Goal: Task Accomplishment & Management: Manage account settings

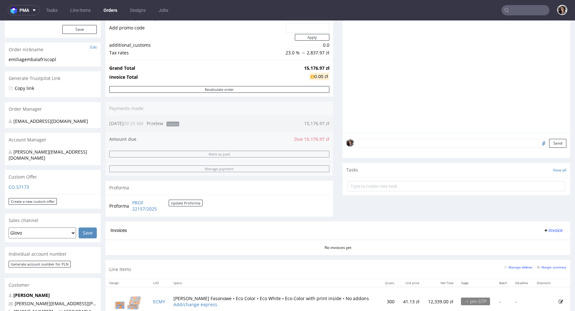
scroll to position [167, 0]
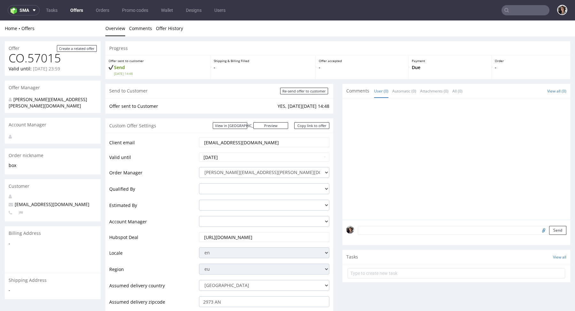
scroll to position [340, 0]
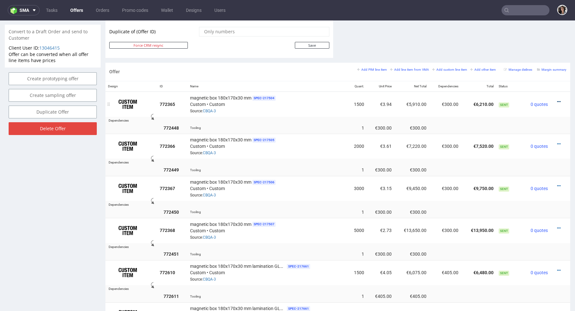
click at [558, 99] on icon at bounding box center [560, 101] width 4 height 4
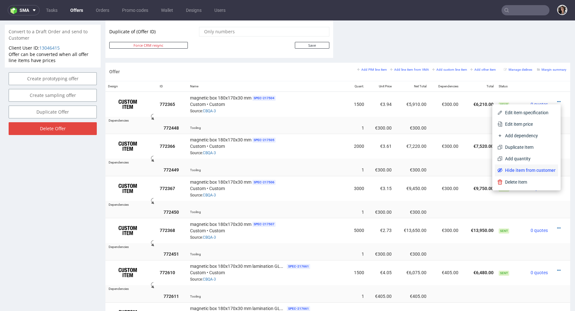
click at [522, 167] on span "Hide item from customer" at bounding box center [529, 170] width 53 height 6
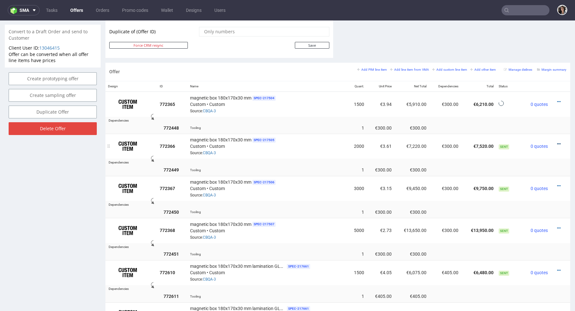
click at [558, 142] on icon at bounding box center [560, 144] width 4 height 4
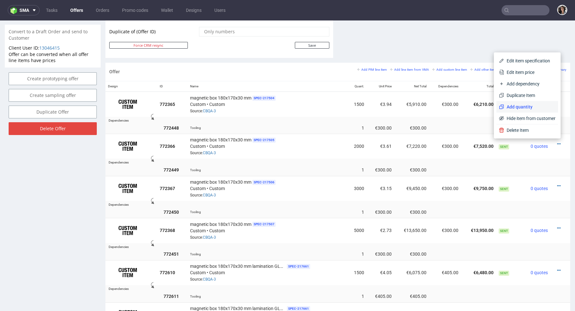
click at [538, 111] on li "Add quantity" at bounding box center [528, 107] width 62 height 12
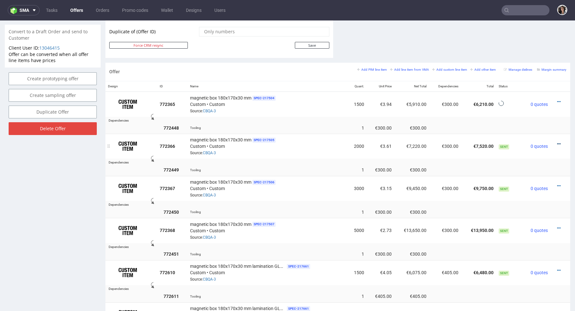
click at [558, 142] on icon at bounding box center [560, 144] width 4 height 4
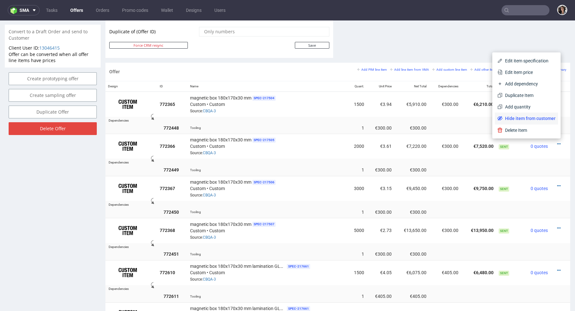
click at [528, 118] on span "Hide item from customer" at bounding box center [529, 118] width 53 height 6
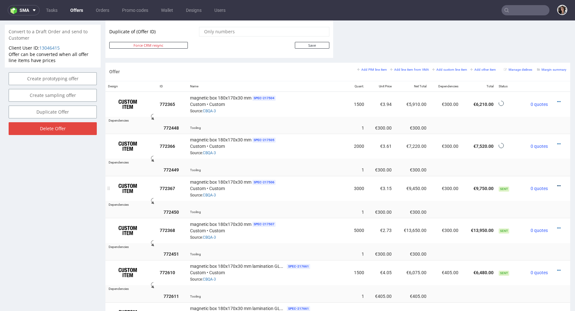
click at [558, 184] on icon at bounding box center [560, 186] width 4 height 4
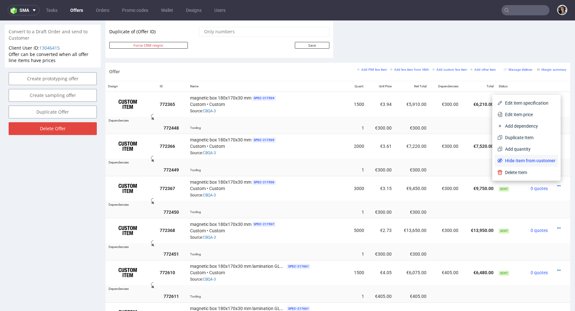
click at [542, 163] on span "Hide item from customer" at bounding box center [529, 160] width 53 height 6
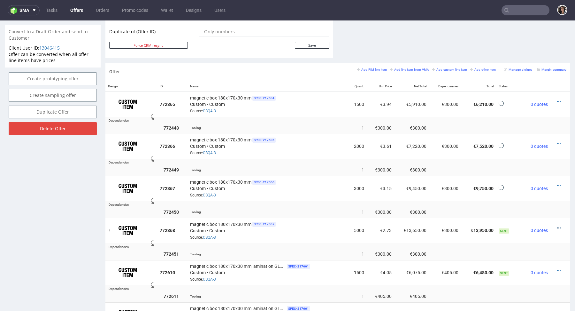
click at [558, 226] on icon at bounding box center [560, 228] width 4 height 4
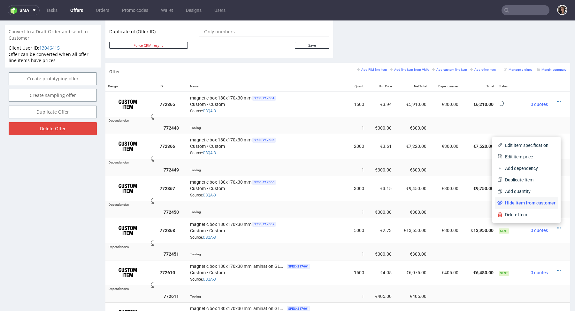
click at [537, 201] on span "Hide item from customer" at bounding box center [529, 202] width 53 height 6
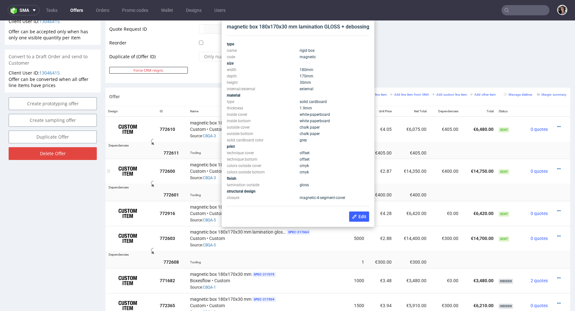
scroll to position [312, 0]
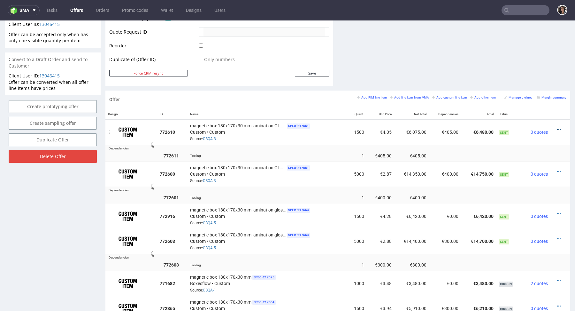
click at [558, 127] on icon at bounding box center [560, 129] width 4 height 4
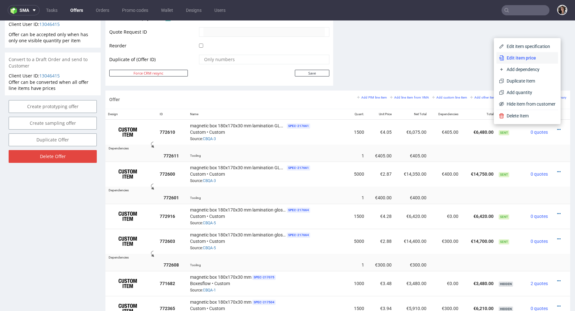
click at [514, 59] on span "Edit item price" at bounding box center [529, 58] width 51 height 6
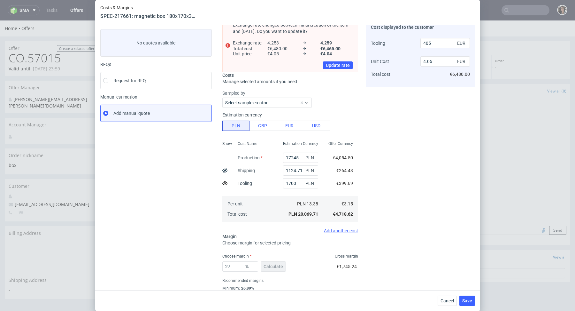
scroll to position [0, 0]
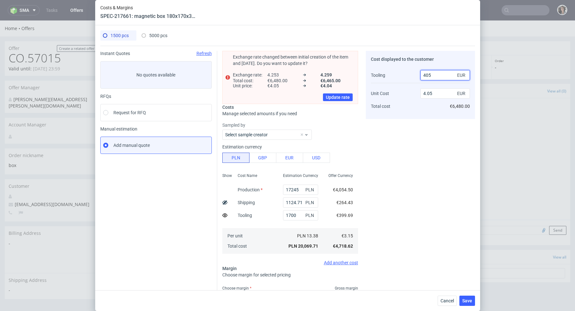
click at [432, 74] on input "405" at bounding box center [446, 75] width 50 height 10
type input "400"
click at [425, 120] on div "Cost displayed to the customer Tooling Unit Cost Total cost 400 EUR 4.05 EUR €6…" at bounding box center [420, 194] width 109 height 287
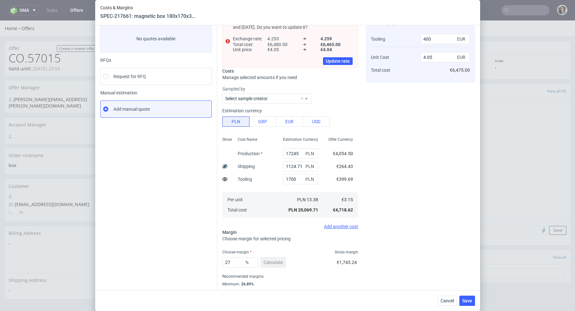
scroll to position [52, 0]
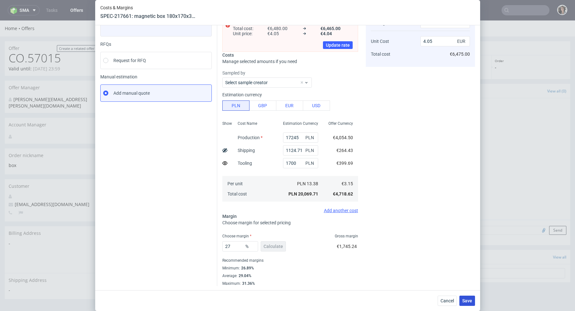
click at [468, 301] on span "Save" at bounding box center [468, 300] width 10 height 4
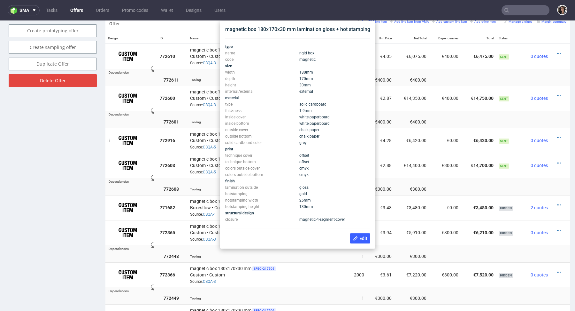
scroll to position [387, 0]
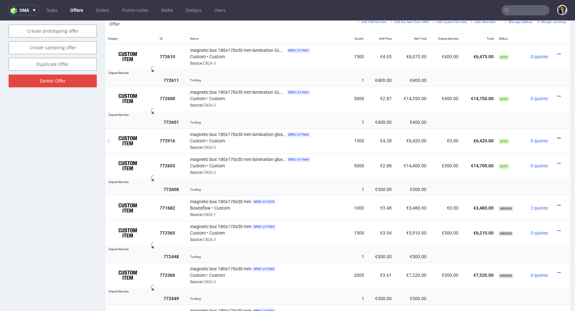
click at [558, 137] on icon at bounding box center [560, 138] width 4 height 4
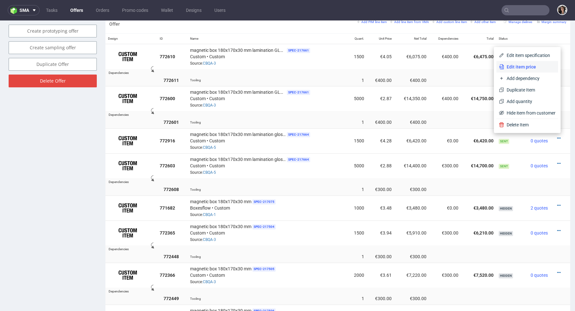
click at [509, 69] on span "Edit item price" at bounding box center [529, 67] width 51 height 6
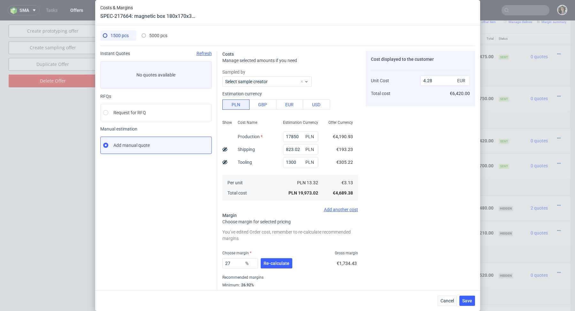
click at [225, 160] on use at bounding box center [225, 162] width 5 height 4
type input "4.08"
click at [469, 299] on span "Save" at bounding box center [468, 300] width 10 height 4
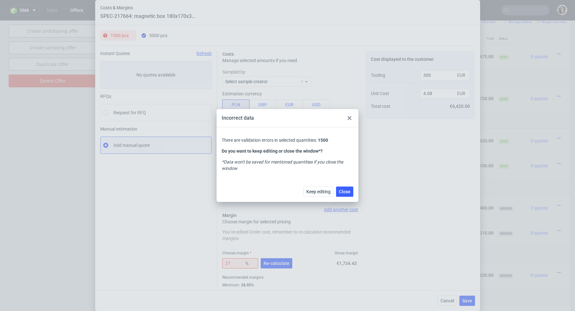
click at [348, 114] on div at bounding box center [350, 118] width 8 height 8
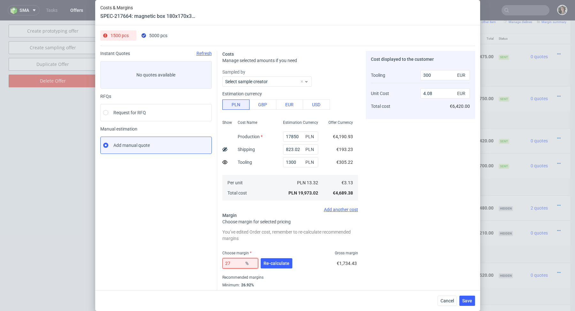
click at [238, 261] on input "27" at bounding box center [241, 263] width 36 height 10
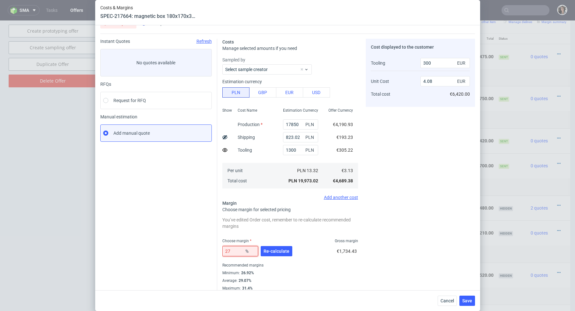
scroll to position [13, 0]
click at [303, 253] on div "27 % Re-calculate €1,734.43" at bounding box center [291, 252] width 136 height 18
click at [285, 252] on span "Re-calculate" at bounding box center [277, 250] width 26 height 4
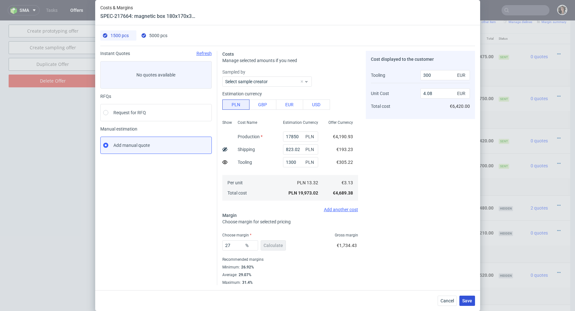
click at [473, 299] on button "Save" at bounding box center [468, 300] width 16 height 10
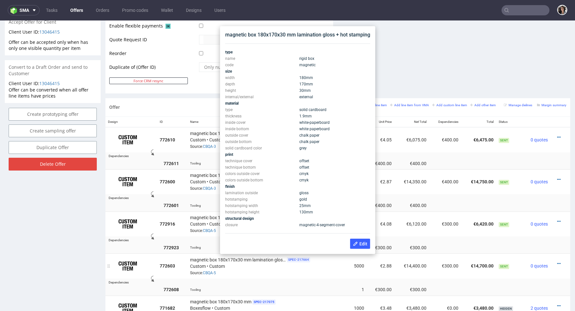
scroll to position [304, 0]
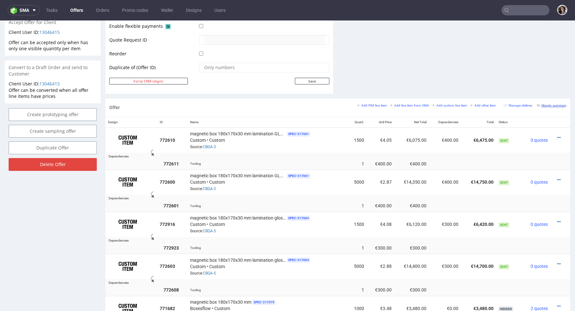
click at [551, 104] on small "Margin summary" at bounding box center [551, 106] width 29 height 4
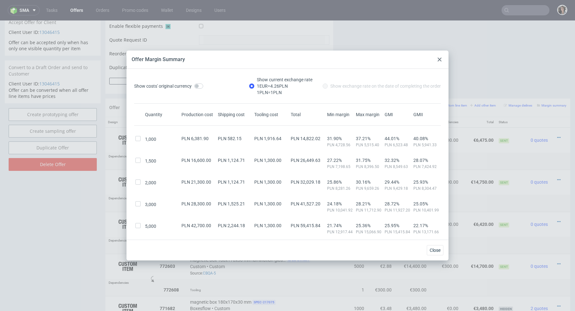
scroll to position [231, 0]
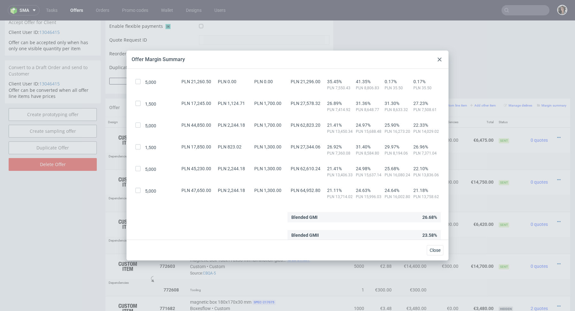
drag, startPoint x: 441, startPoint y: 59, endPoint x: 483, endPoint y: 52, distance: 42.7
click at [441, 59] on icon at bounding box center [440, 60] width 4 height 4
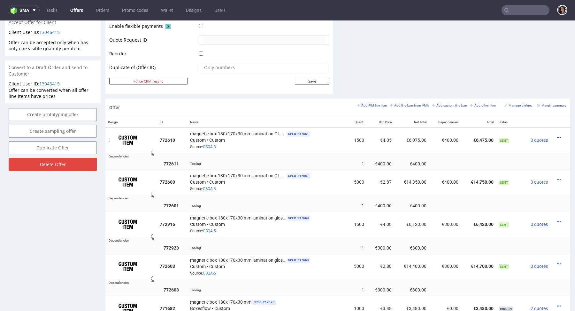
click at [558, 135] on link at bounding box center [560, 137] width 4 height 5
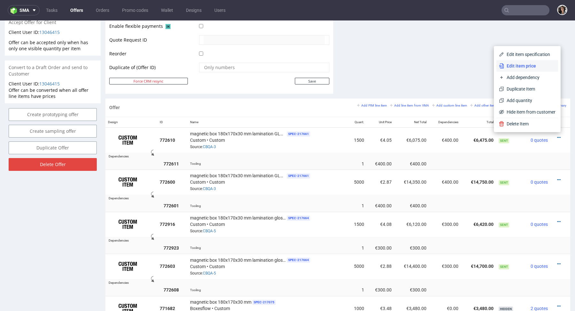
click at [522, 64] on span "Edit item price" at bounding box center [529, 66] width 51 height 6
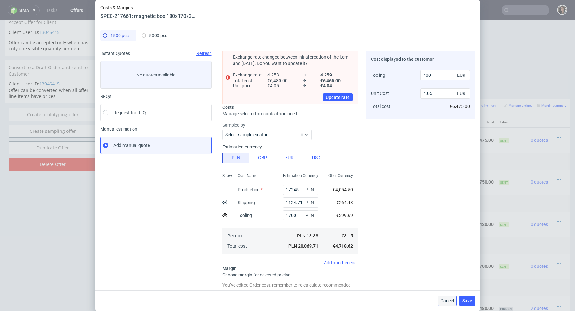
click at [447, 300] on span "Cancel" at bounding box center [447, 300] width 13 height 4
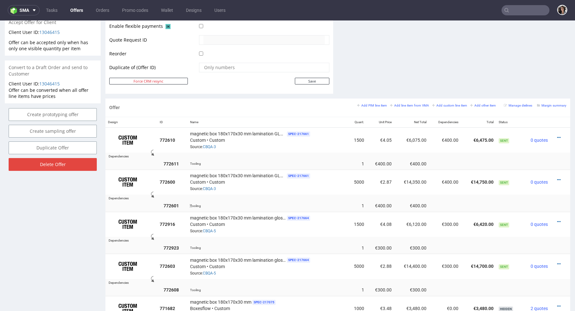
scroll to position [341, 0]
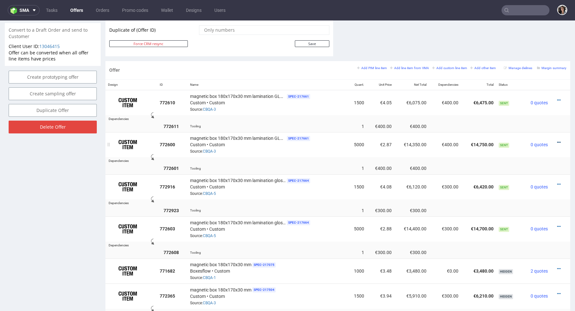
click at [558, 141] on icon at bounding box center [560, 142] width 4 height 4
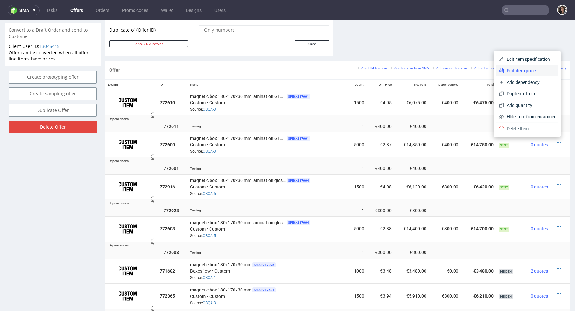
click at [513, 74] on span "Edit item price" at bounding box center [529, 70] width 51 height 6
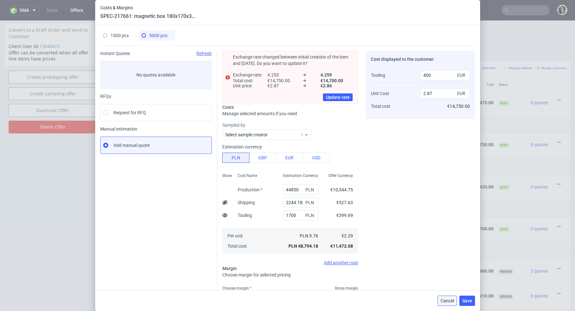
click at [444, 301] on span "Cancel" at bounding box center [447, 300] width 13 height 4
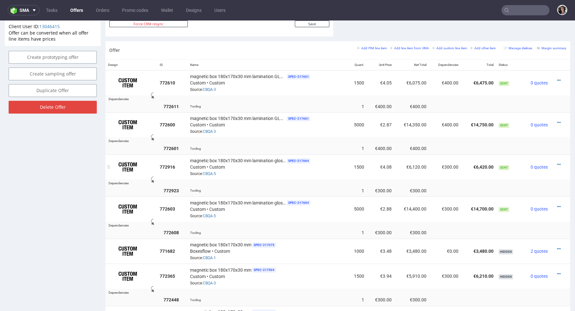
scroll to position [394, 0]
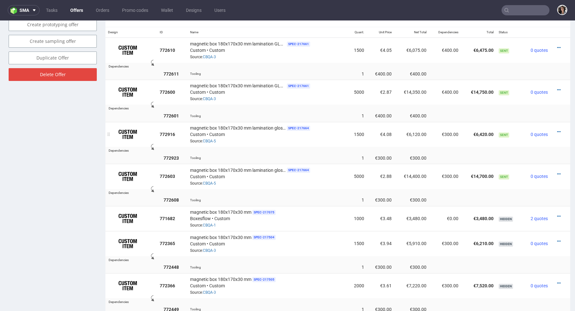
click at [555, 130] on div at bounding box center [558, 132] width 11 height 6
click at [558, 129] on icon at bounding box center [560, 131] width 4 height 4
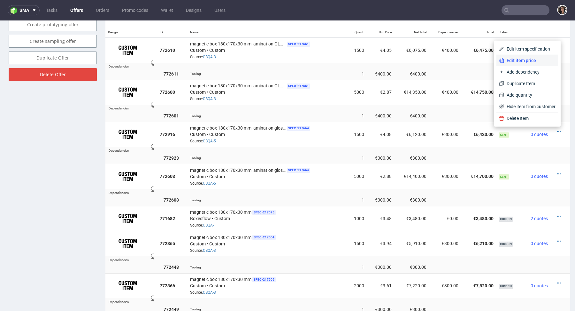
click at [513, 59] on span "Edit item price" at bounding box center [529, 60] width 51 height 6
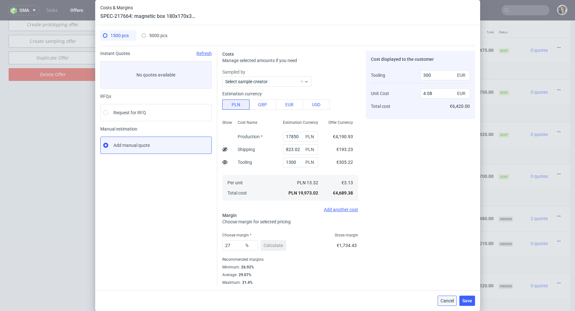
click at [445, 300] on span "Cancel" at bounding box center [447, 300] width 13 height 4
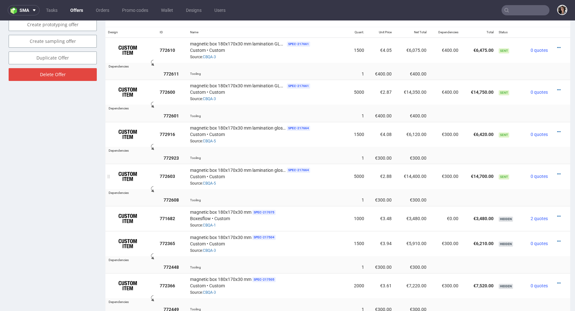
click at [555, 172] on div at bounding box center [558, 174] width 11 height 6
click at [558, 172] on icon at bounding box center [560, 174] width 4 height 4
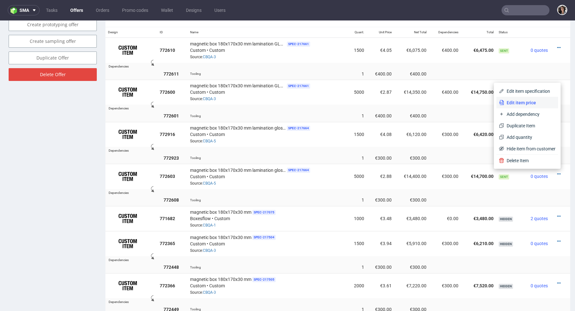
click at [524, 101] on span "Edit item price" at bounding box center [529, 102] width 51 height 6
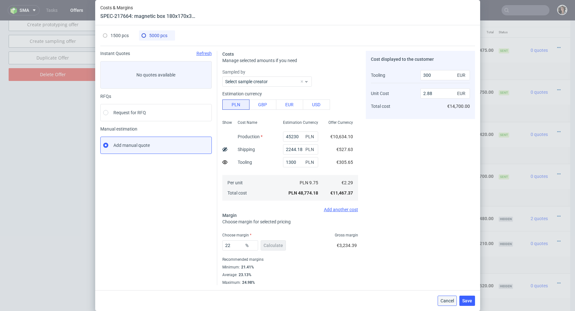
click at [448, 300] on span "Cancel" at bounding box center [447, 300] width 13 height 4
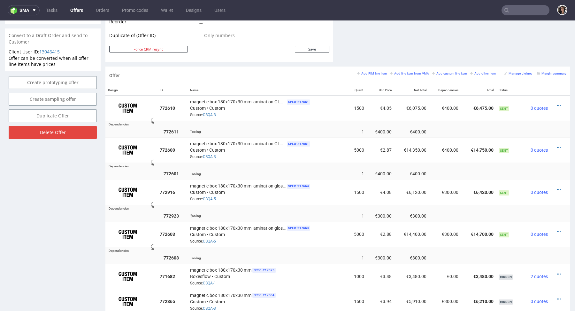
scroll to position [335, 0]
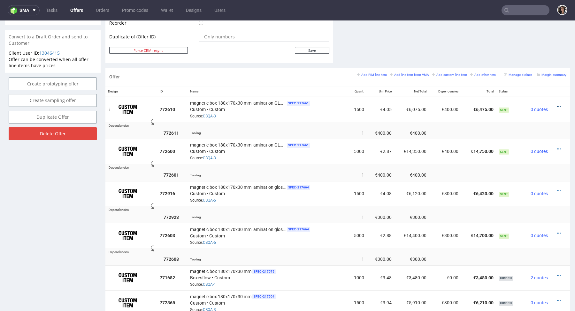
click at [558, 105] on icon at bounding box center [560, 107] width 4 height 4
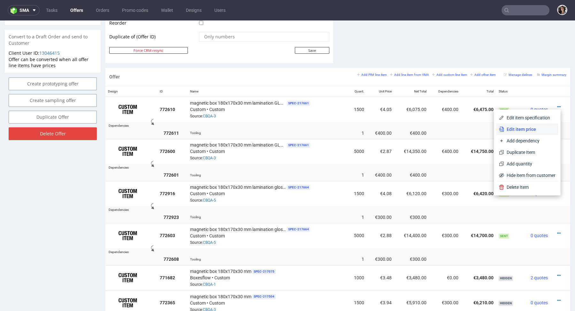
click at [522, 125] on li "Edit item price" at bounding box center [528, 129] width 62 height 12
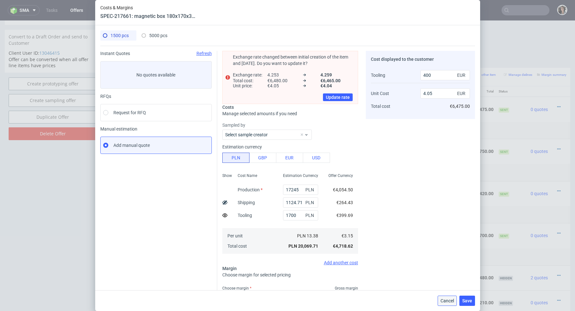
click at [444, 305] on button "Cancel" at bounding box center [447, 300] width 19 height 10
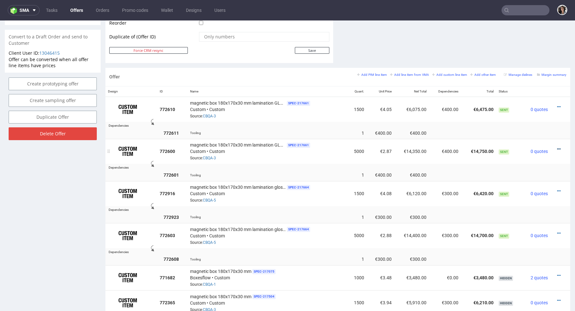
click at [558, 147] on icon at bounding box center [560, 149] width 4 height 4
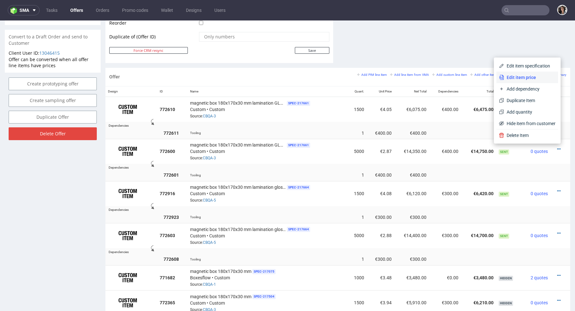
click at [503, 74] on li "Edit item price" at bounding box center [528, 78] width 62 height 12
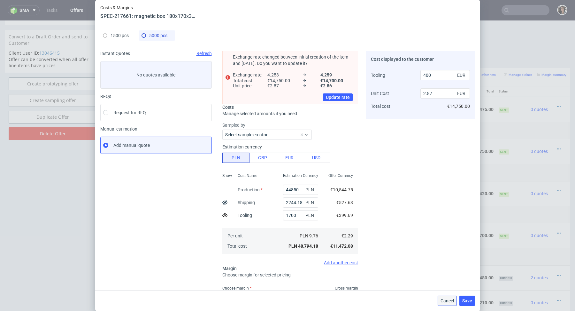
click at [449, 305] on button "Cancel" at bounding box center [447, 300] width 19 height 10
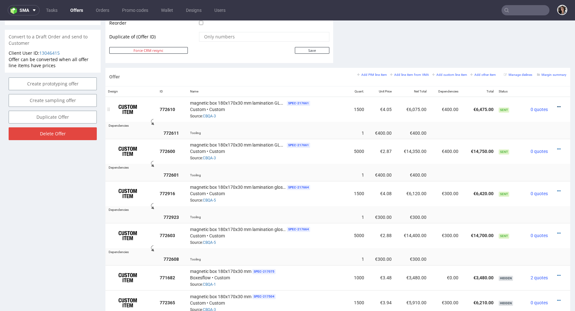
click at [558, 105] on icon at bounding box center [560, 107] width 4 height 4
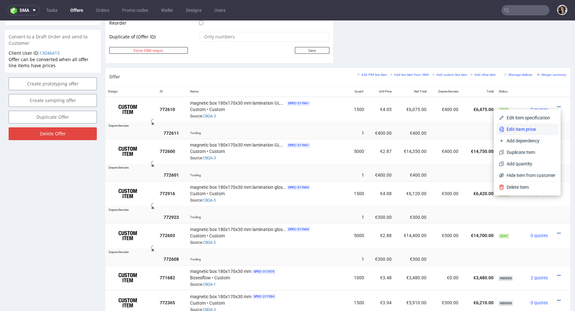
click at [519, 124] on li "Edit item price" at bounding box center [528, 129] width 62 height 12
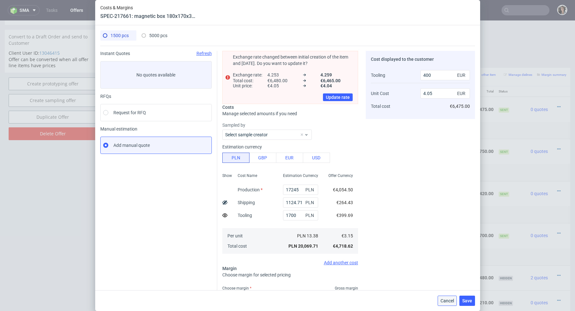
click at [448, 301] on span "Cancel" at bounding box center [447, 300] width 13 height 4
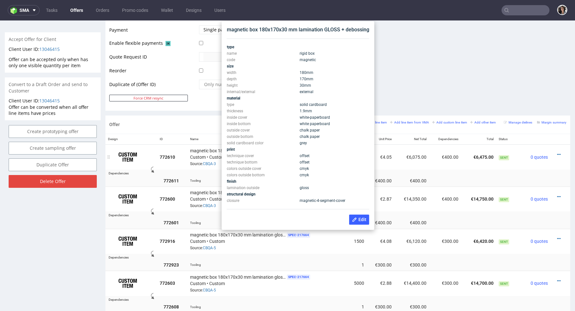
scroll to position [286, 0]
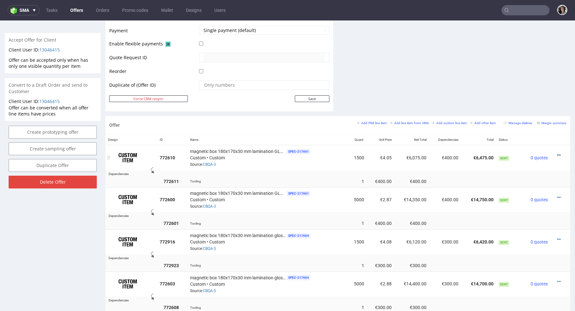
click at [558, 153] on icon at bounding box center [560, 155] width 4 height 4
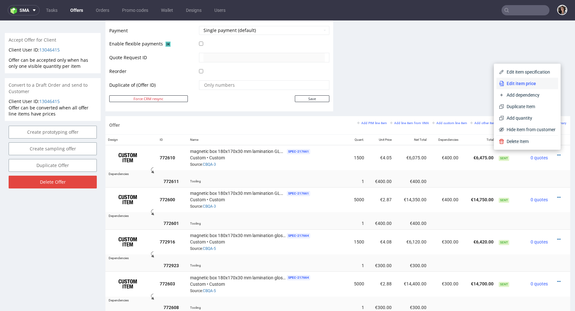
click at [521, 83] on span "Edit item price" at bounding box center [529, 83] width 51 height 6
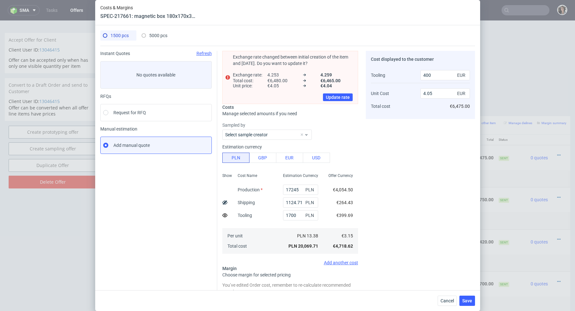
click at [297, 196] on div "1124.71 PLN" at bounding box center [300, 202] width 45 height 13
click at [297, 192] on input "17245" at bounding box center [300, 189] width 35 height 10
paste input "6600"
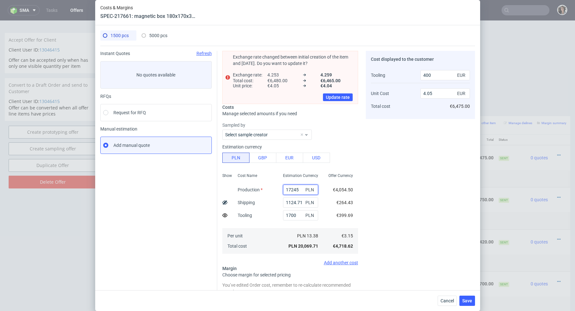
type input "16600"
type input "3.91"
type input "16600"
click at [299, 217] on input "1700" at bounding box center [300, 215] width 35 height 10
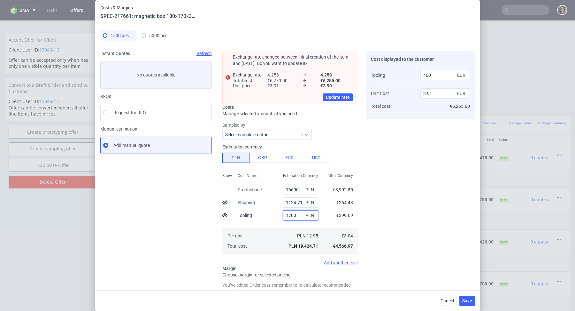
click at [299, 217] on input "1700" at bounding box center [300, 215] width 35 height 10
click at [459, 300] on div "Cancel Save" at bounding box center [456, 300] width 37 height 10
click at [450, 306] on div "Cancel Save" at bounding box center [287, 300] width 385 height 21
click at [447, 298] on span "Cancel" at bounding box center [447, 300] width 13 height 4
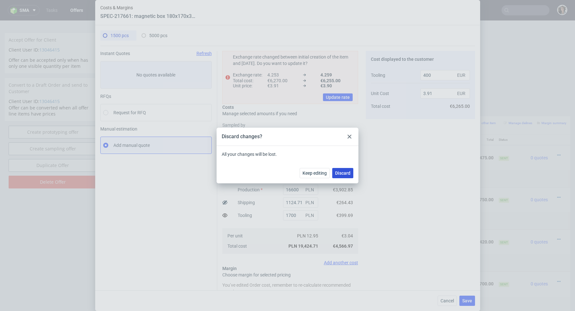
click at [342, 173] on span "Discard" at bounding box center [342, 173] width 15 height 4
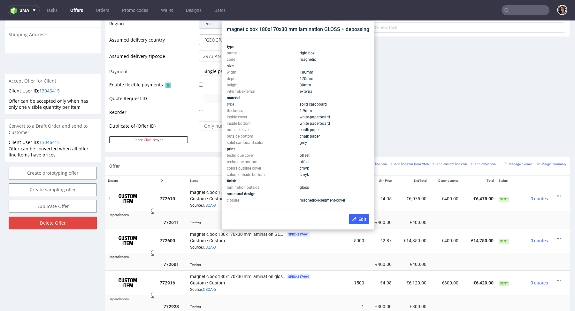
scroll to position [245, 0]
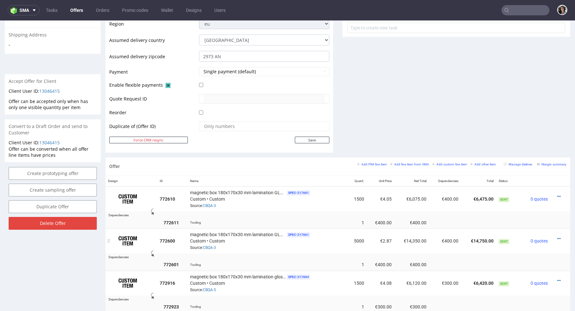
click at [555, 236] on div at bounding box center [558, 238] width 11 height 6
click at [558, 236] on icon at bounding box center [560, 238] width 4 height 4
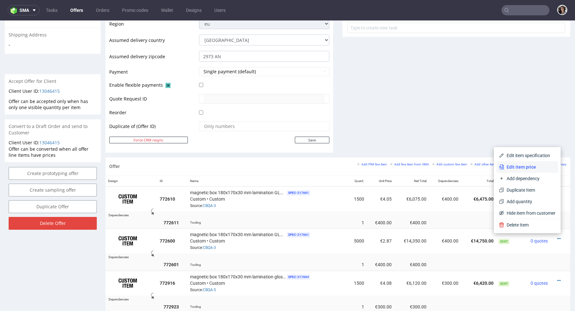
click at [531, 167] on span "Edit item price" at bounding box center [529, 167] width 51 height 6
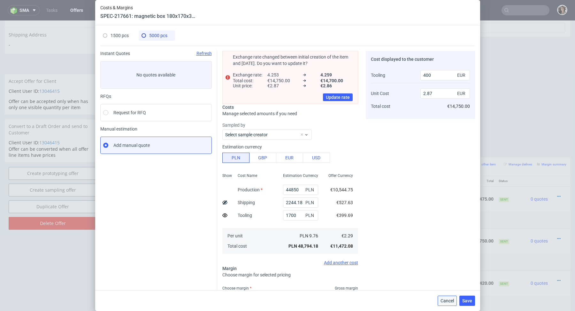
click at [444, 305] on button "Cancel" at bounding box center [447, 300] width 19 height 10
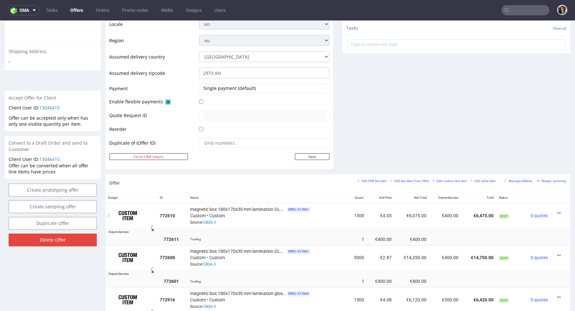
scroll to position [285, 0]
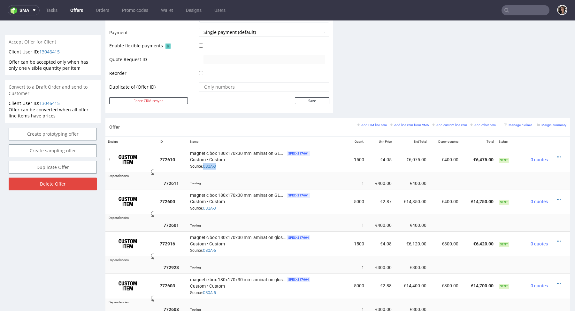
copy link "CBQA-3"
drag, startPoint x: 226, startPoint y: 162, endPoint x: 203, endPoint y: 163, distance: 23.3
click at [203, 163] on div "magnetic box 180x170x30 mm lamination GLOSS + debossing SPEC- 217661 Custom • C…" at bounding box center [267, 160] width 155 height 20
click at [555, 198] on div at bounding box center [558, 199] width 11 height 6
click at [558, 197] on icon at bounding box center [560, 199] width 4 height 4
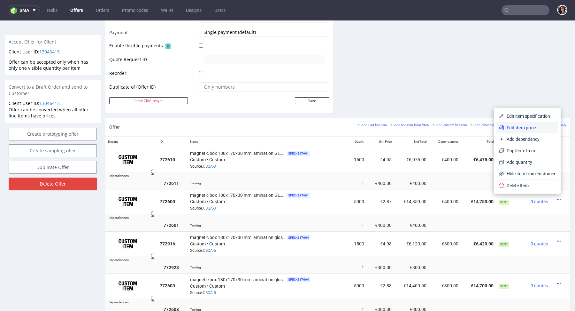
click at [521, 129] on span "Edit item price" at bounding box center [529, 127] width 51 height 6
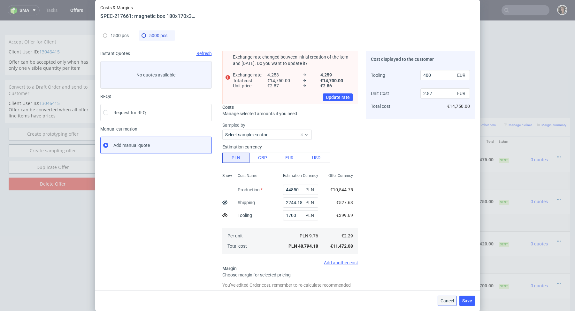
click at [449, 297] on button "Cancel" at bounding box center [447, 300] width 19 height 10
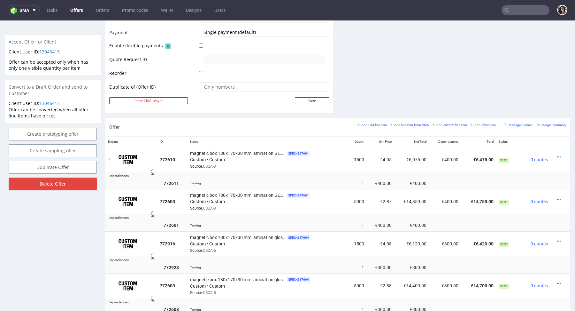
click at [553, 155] on div at bounding box center [558, 157] width 11 height 6
click at [558, 155] on icon at bounding box center [560, 157] width 4 height 4
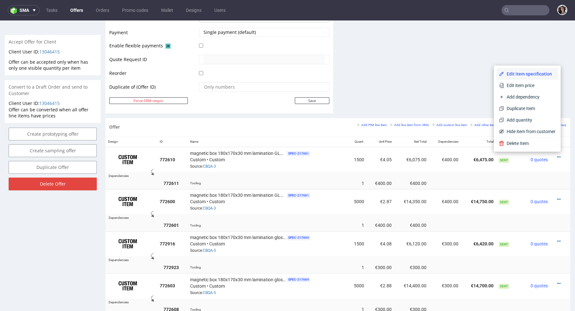
click at [512, 75] on span "Edit item specification" at bounding box center [529, 74] width 51 height 6
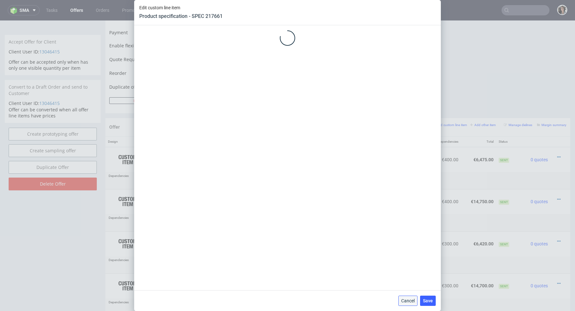
click at [411, 304] on button "Cancel" at bounding box center [408, 300] width 19 height 10
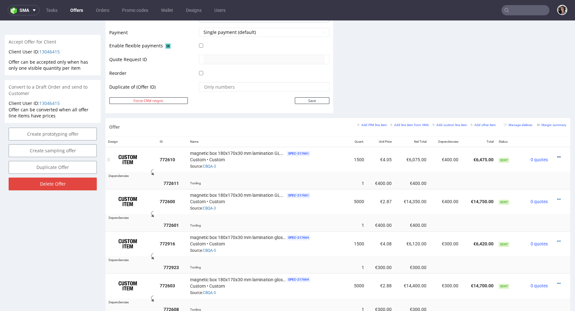
click at [558, 156] on icon at bounding box center [560, 157] width 4 height 4
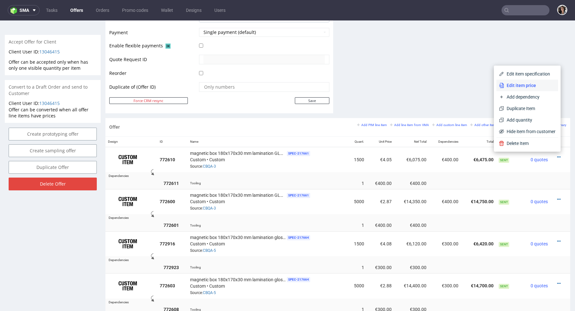
click at [510, 87] on span "Edit item price" at bounding box center [529, 85] width 51 height 6
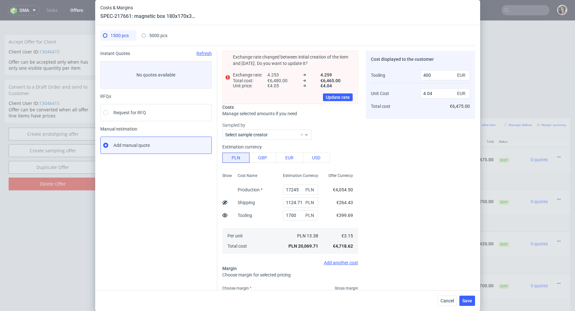
type input "4.05"
click at [443, 299] on span "Cancel" at bounding box center [447, 300] width 13 height 4
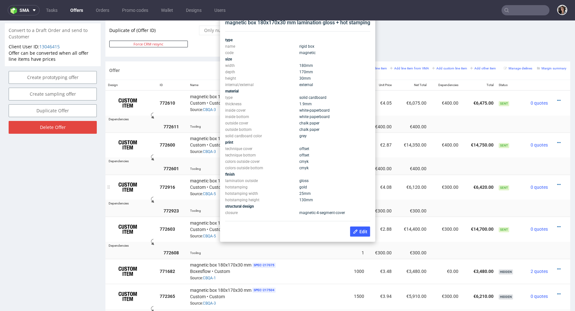
scroll to position [334, 0]
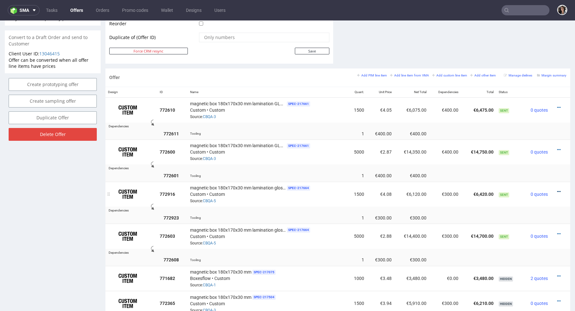
click at [558, 191] on icon at bounding box center [560, 191] width 4 height 4
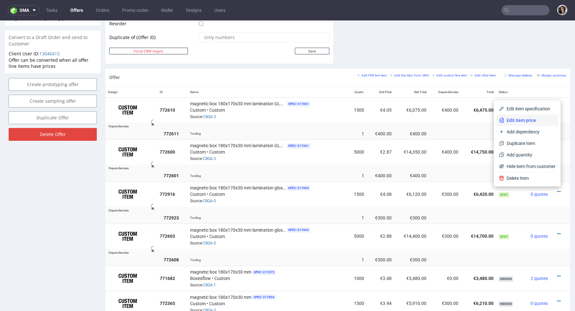
click at [517, 120] on span "Edit item price" at bounding box center [529, 120] width 51 height 6
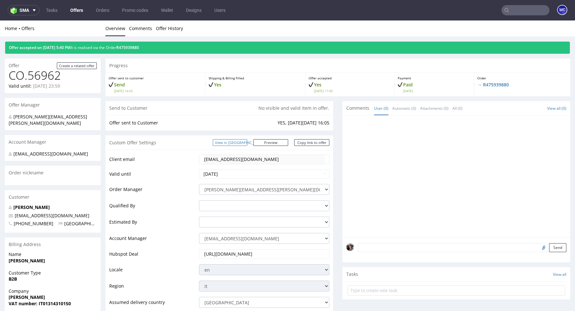
click at [247, 141] on link "View in [GEOGRAPHIC_DATA]" at bounding box center [230, 142] width 35 height 7
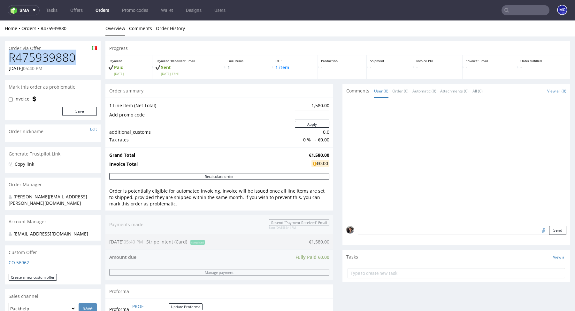
drag, startPoint x: 76, startPoint y: 54, endPoint x: 4, endPoint y: 53, distance: 72.3
copy h1 "R475939880"
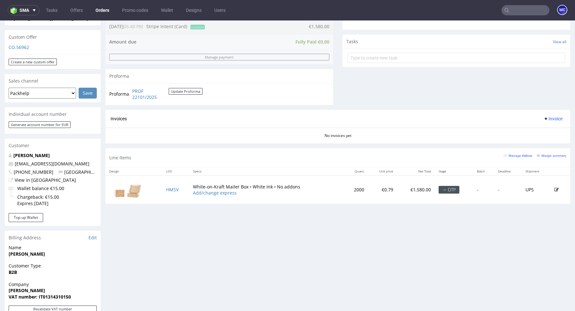
scroll to position [156, 0]
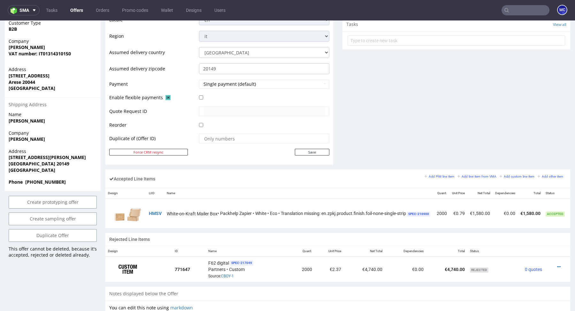
scroll to position [285, 0]
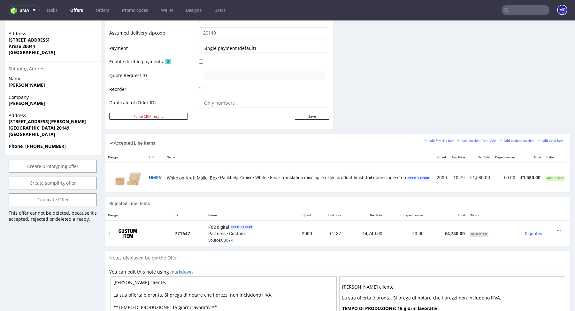
click at [230, 238] on link "CBOY-1" at bounding box center [227, 240] width 13 height 4
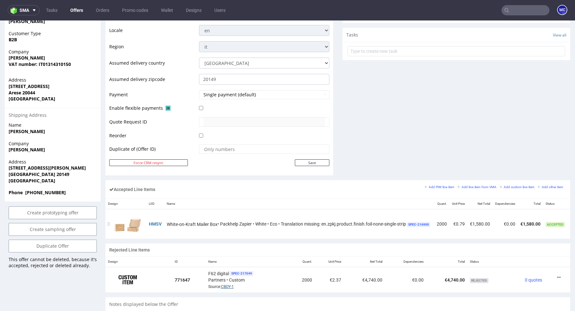
scroll to position [183, 0]
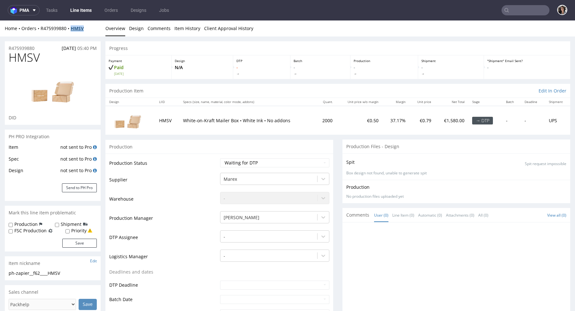
drag, startPoint x: 93, startPoint y: 28, endPoint x: 73, endPoint y: 28, distance: 19.8
click at [73, 28] on div "Home Orders R475939880 HMSV" at bounding box center [53, 28] width 96 height 6
copy strong "HMSV"
